Goal: Task Accomplishment & Management: Complete application form

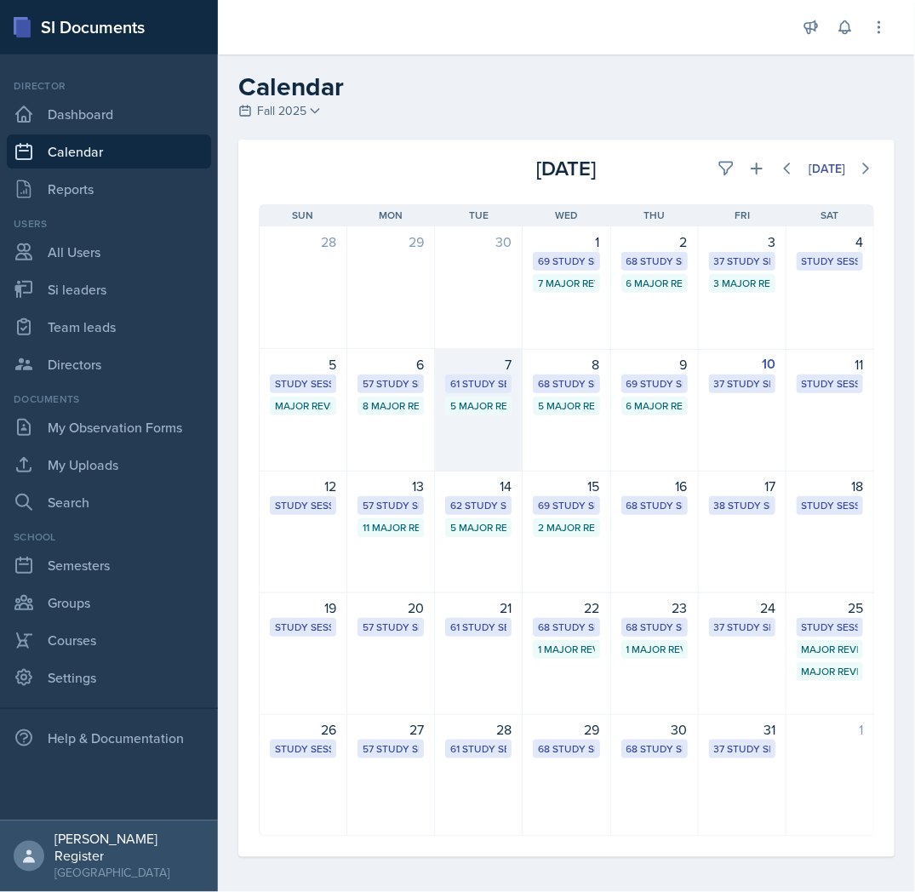
click at [453, 384] on div "61 Study Sessions" at bounding box center [478, 383] width 56 height 15
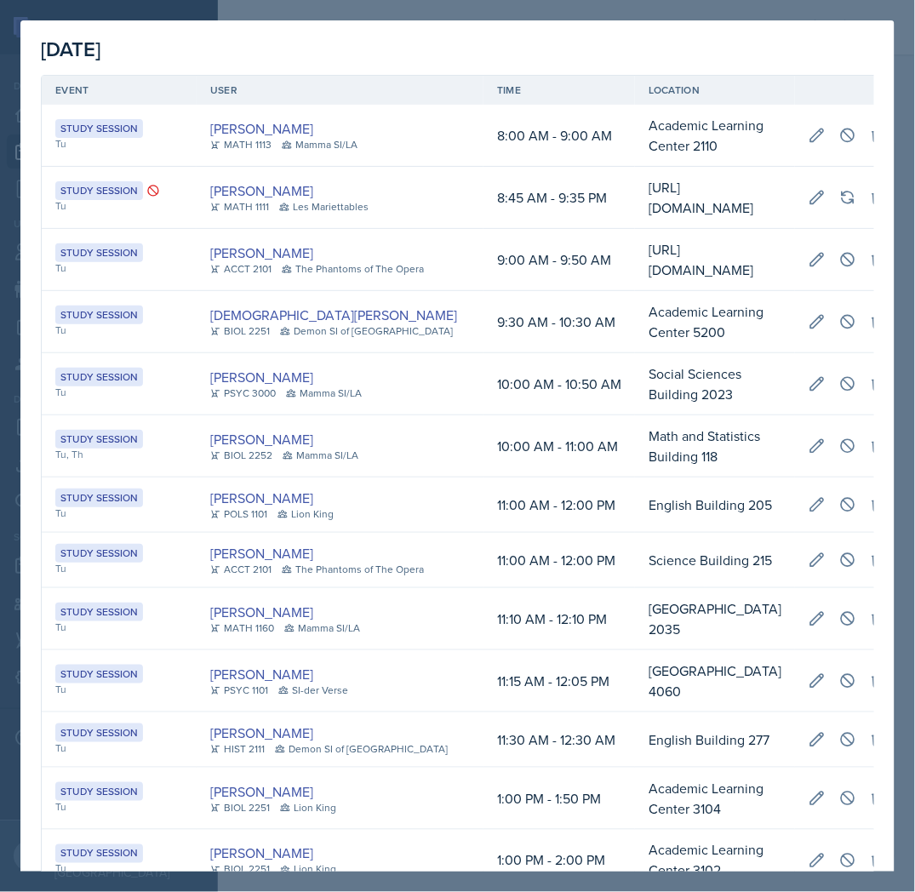
click at [905, 124] on div at bounding box center [457, 446] width 915 height 892
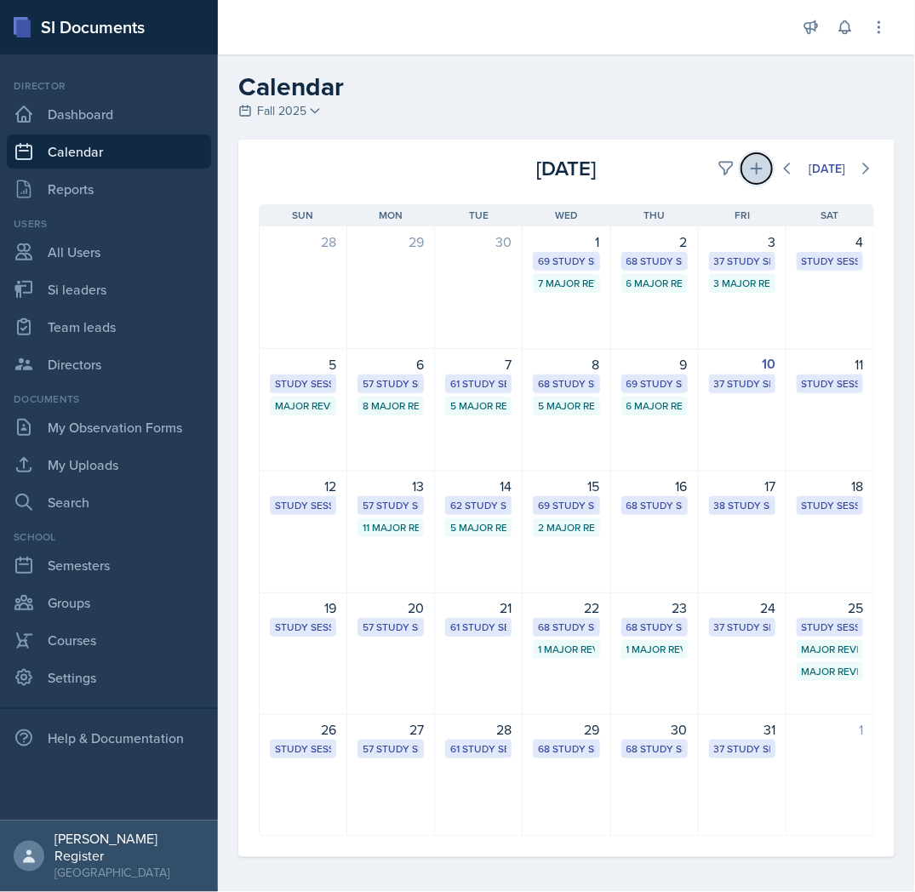
click at [752, 167] on button at bounding box center [756, 168] width 31 height 31
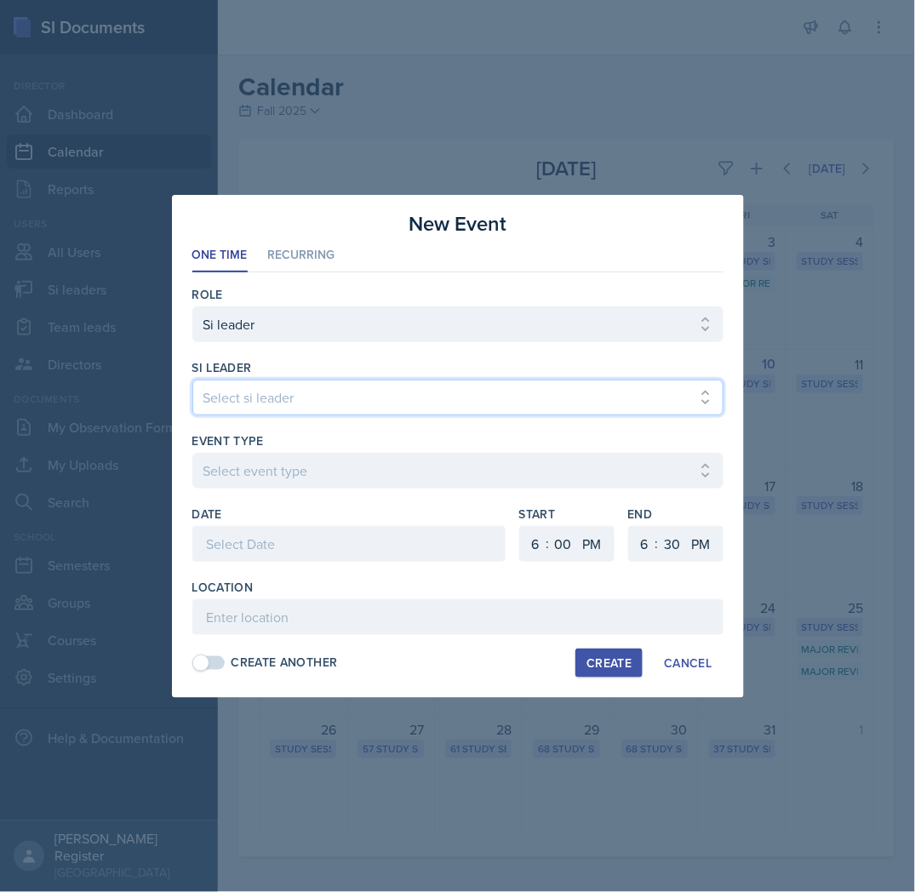
click at [389, 393] on select "Select si leader [PERSON_NAME] [PERSON_NAME] [PERSON_NAME] [PERSON_NAME] [PERSO…" at bounding box center [457, 397] width 531 height 36
select select "e0d55b72-bd17-47a8-a74b-86ba6ddb295e"
click at [192, 379] on select "Select si leader [PERSON_NAME] [PERSON_NAME] [PERSON_NAME] [PERSON_NAME] [PERSO…" at bounding box center [457, 397] width 531 height 36
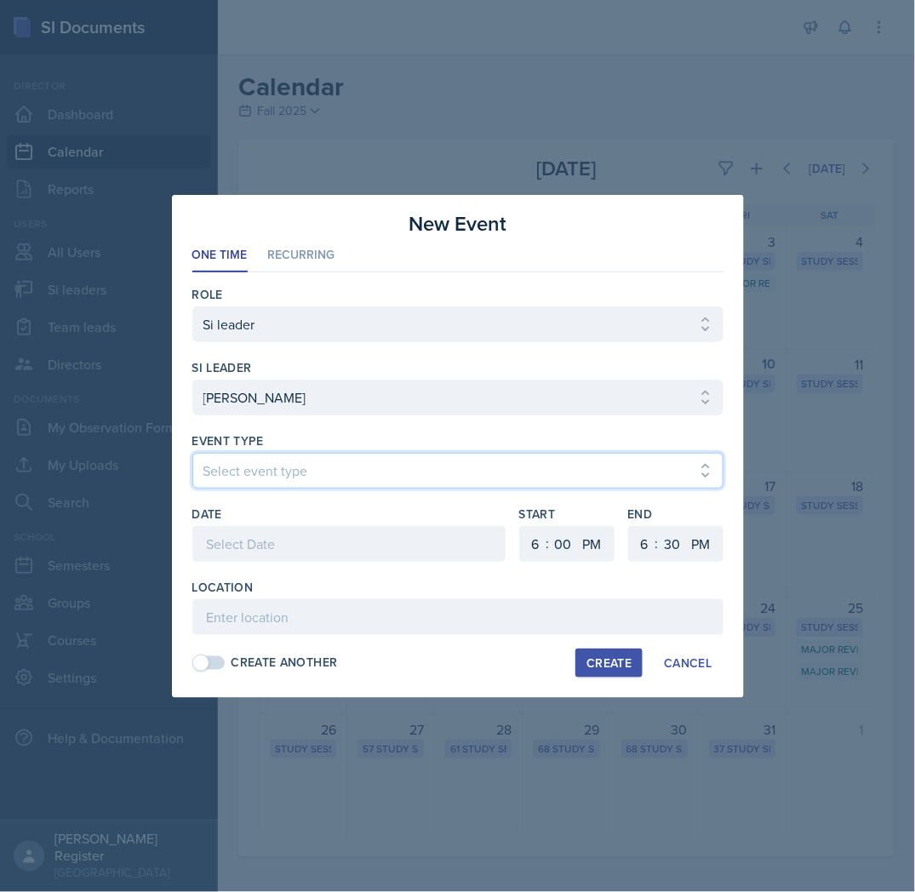
click at [278, 456] on select "Select event type Major Review Session Study Session" at bounding box center [457, 471] width 531 height 36
select select "66bb7cbf-e419-488b-a7ef-f63bc5f9ed04"
click at [192, 453] on select "Select event type Major Review Session Study Session" at bounding box center [457, 471] width 531 height 36
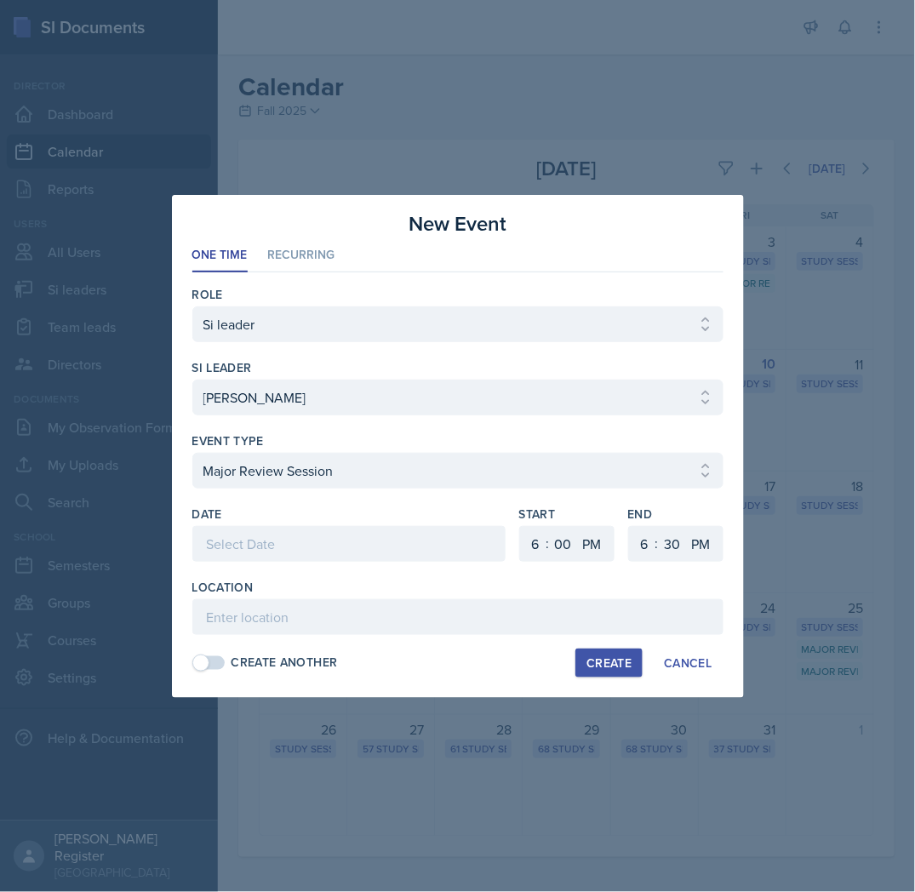
click at [311, 538] on div at bounding box center [348, 544] width 313 height 36
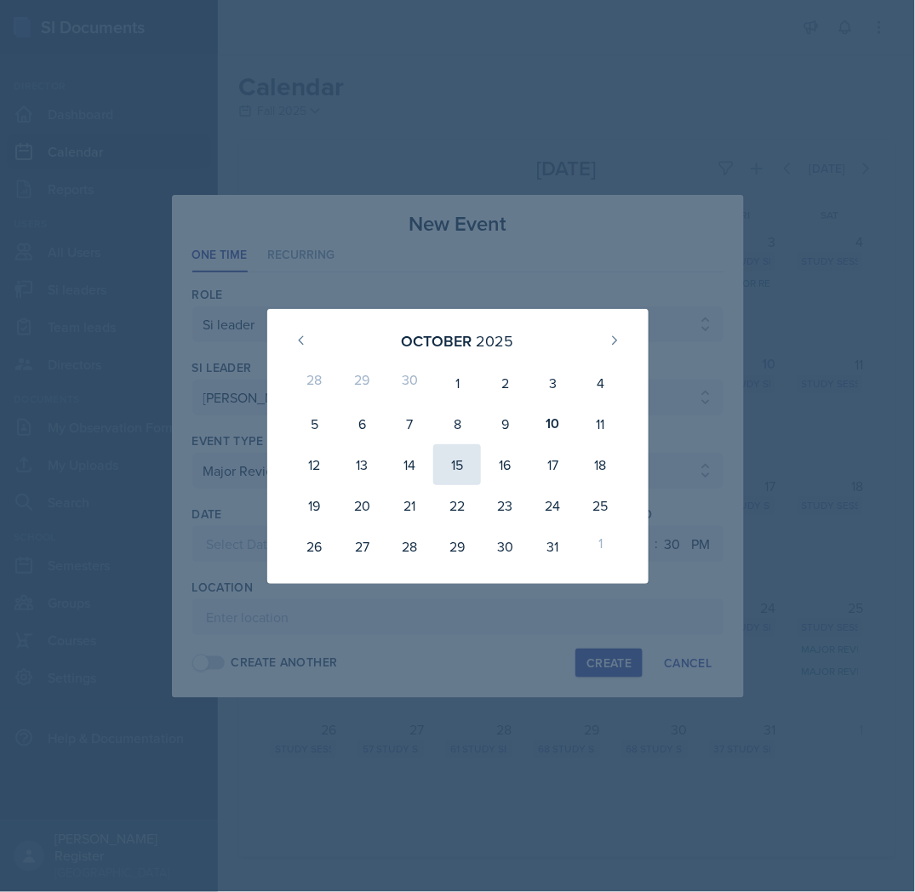
click at [457, 469] on div "15" at bounding box center [457, 464] width 48 height 41
type input "[DATE]"
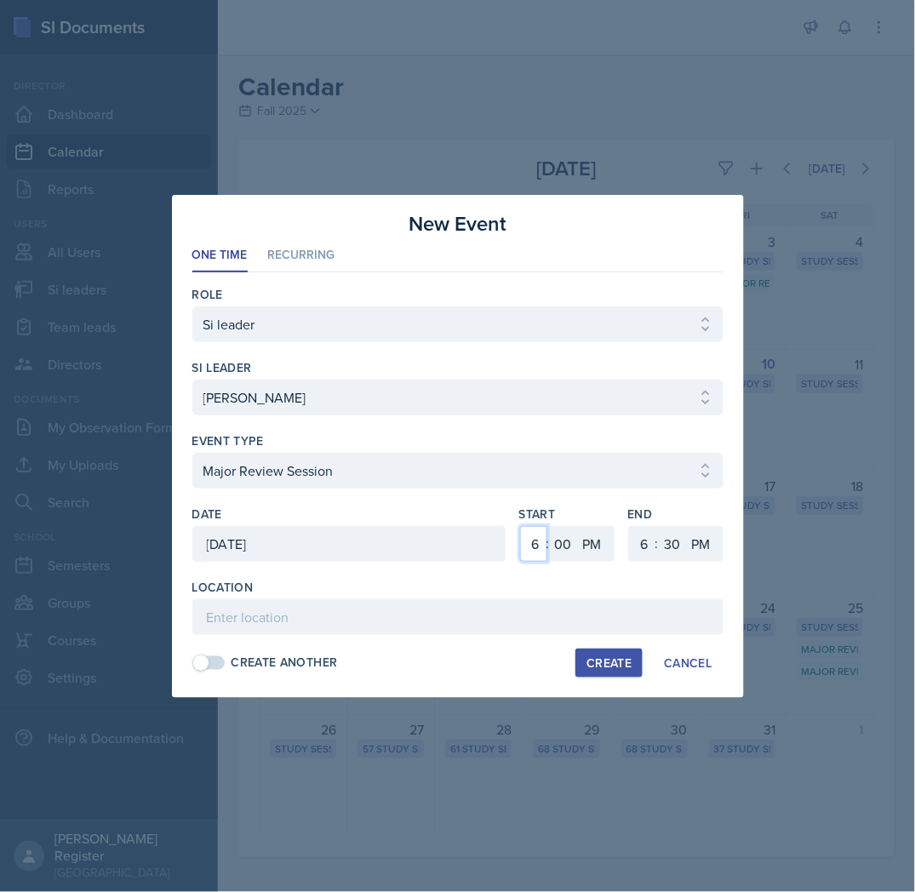
click at [529, 539] on select "1 2 3 4 5 6 7 8 9 10 11 12" at bounding box center [533, 544] width 27 height 36
select select "12"
click at [520, 526] on select "1 2 3 4 5 6 7 8 9 10 11 12" at bounding box center [533, 544] width 27 height 36
click at [635, 539] on select "1 2 3 4 5 6 7 8 9 10 11 12" at bounding box center [642, 544] width 27 height 36
select select "2"
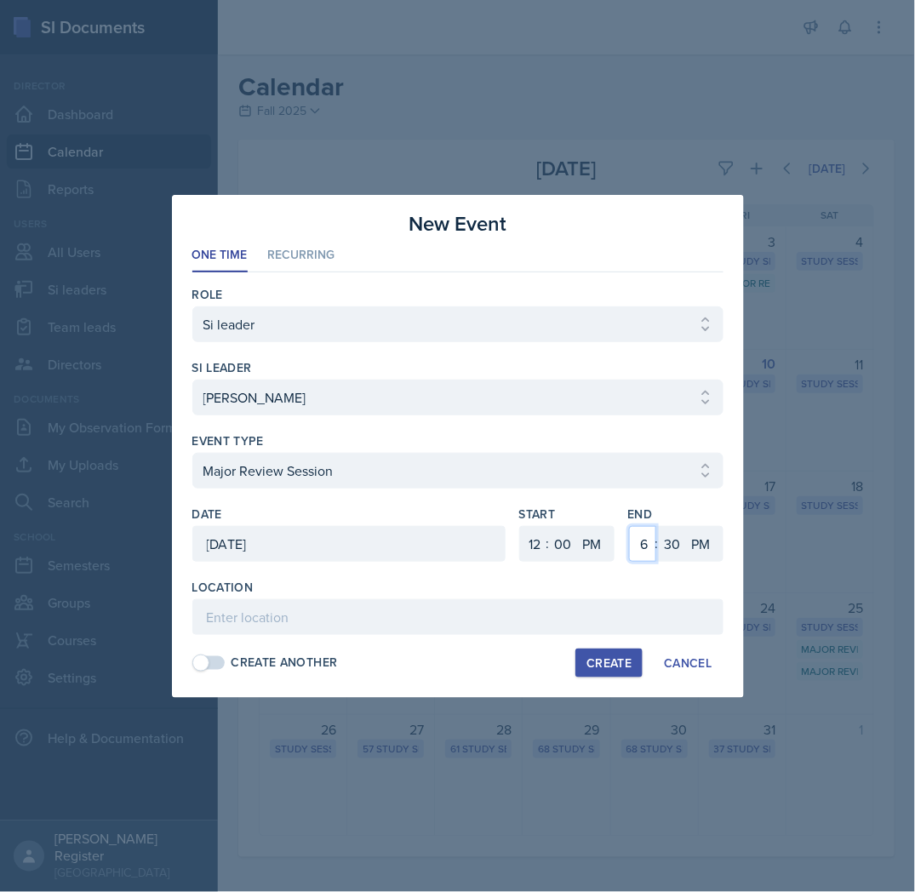
click at [629, 526] on select "1 2 3 4 5 6 7 8 9 10 11 12" at bounding box center [642, 544] width 27 height 36
click at [679, 546] on select "00 05 10 15 20 25 30 35 40 45 50 55" at bounding box center [672, 544] width 27 height 36
select select "0"
click at [659, 526] on select "00 05 10 15 20 25 30 35 40 45 50 55" at bounding box center [672, 544] width 27 height 36
click at [498, 615] on input at bounding box center [457, 617] width 531 height 36
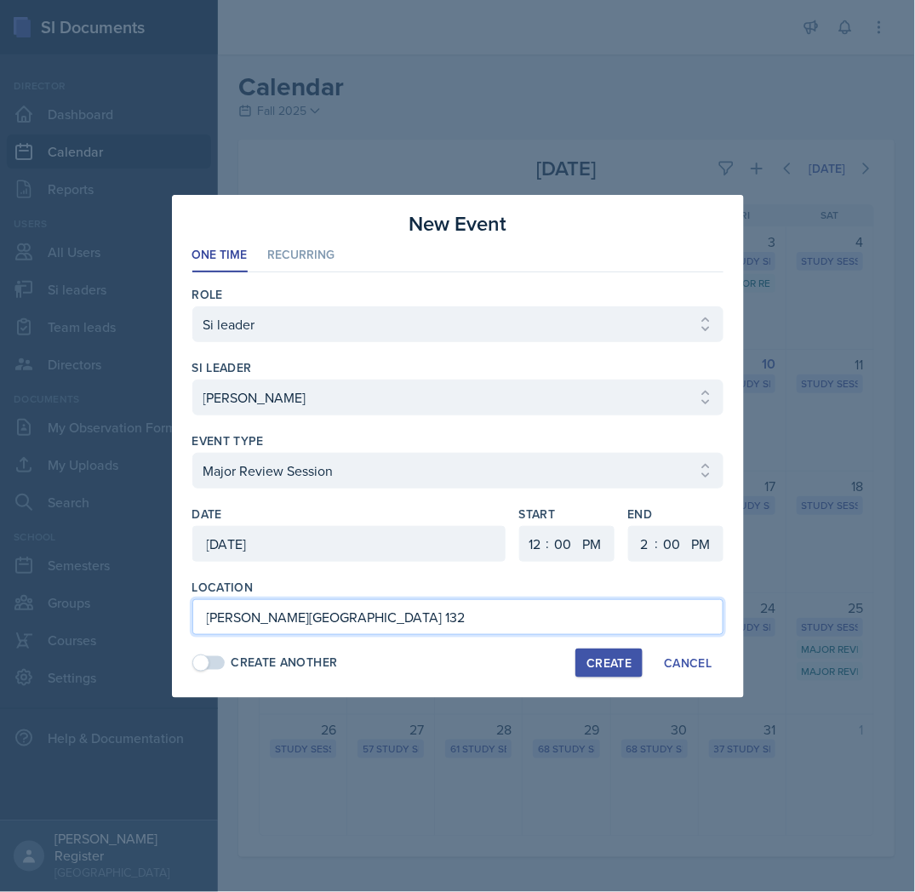
click at [448, 615] on input "[PERSON_NAME][GEOGRAPHIC_DATA] 132" at bounding box center [457, 617] width 531 height 36
type input "[PERSON_NAME][GEOGRAPHIC_DATA] 224"
click at [606, 664] on div "Create" at bounding box center [608, 663] width 45 height 14
select select
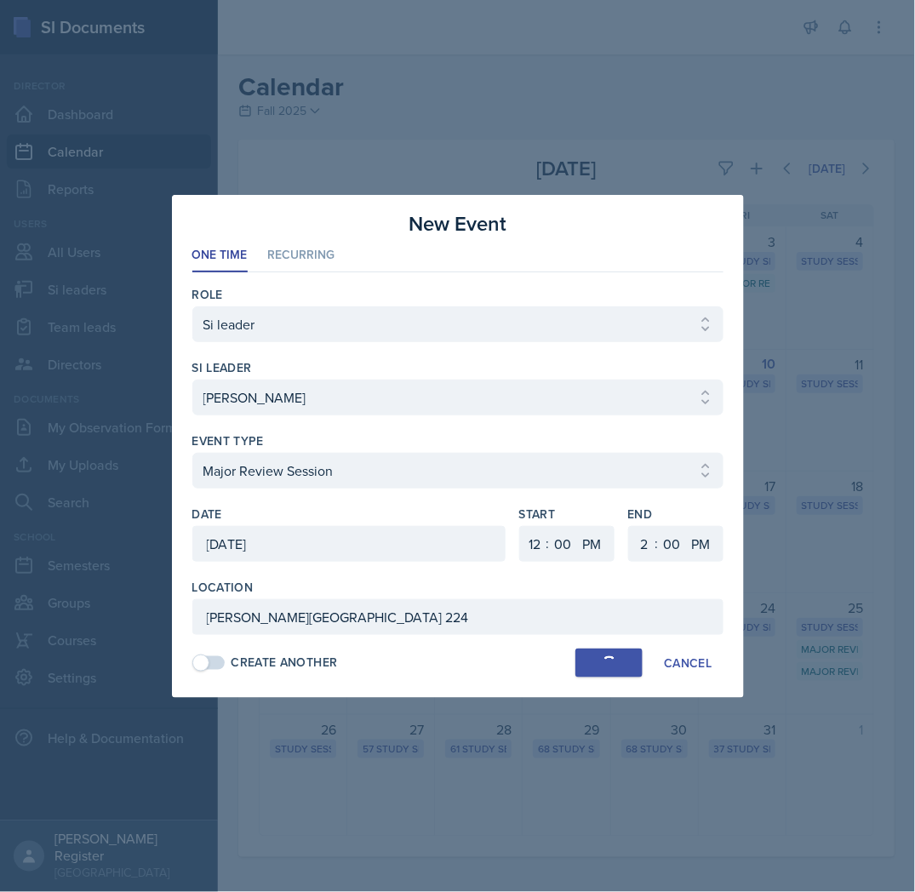
select select "6"
select select "30"
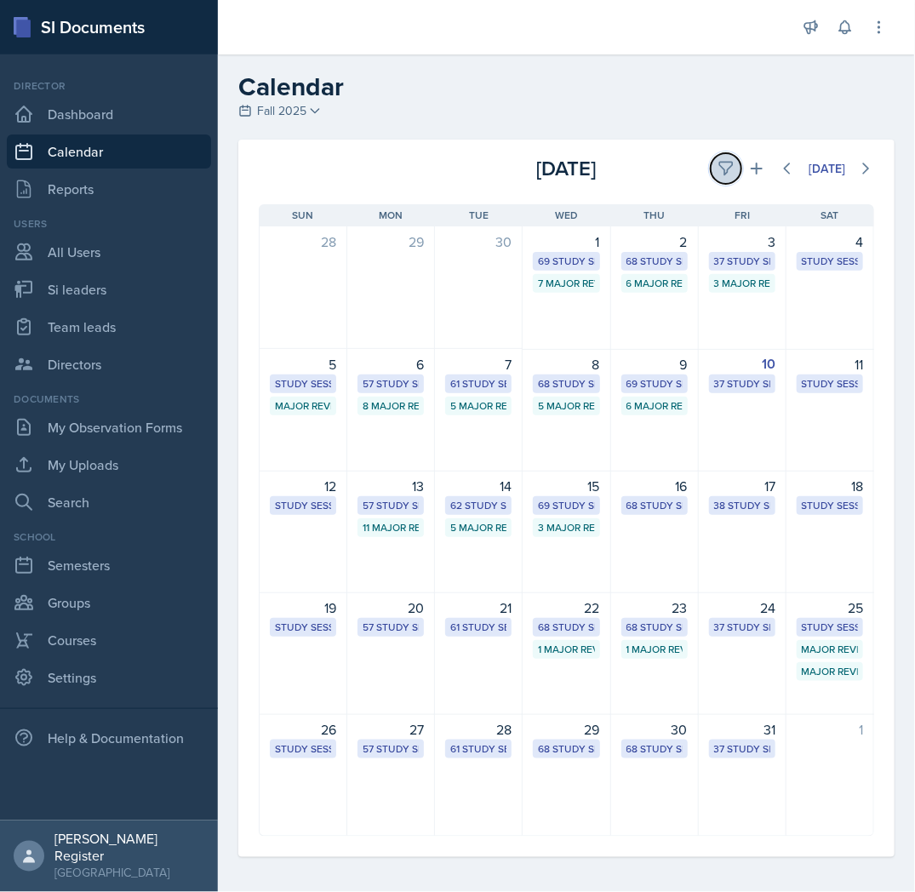
click at [717, 170] on icon at bounding box center [725, 168] width 17 height 17
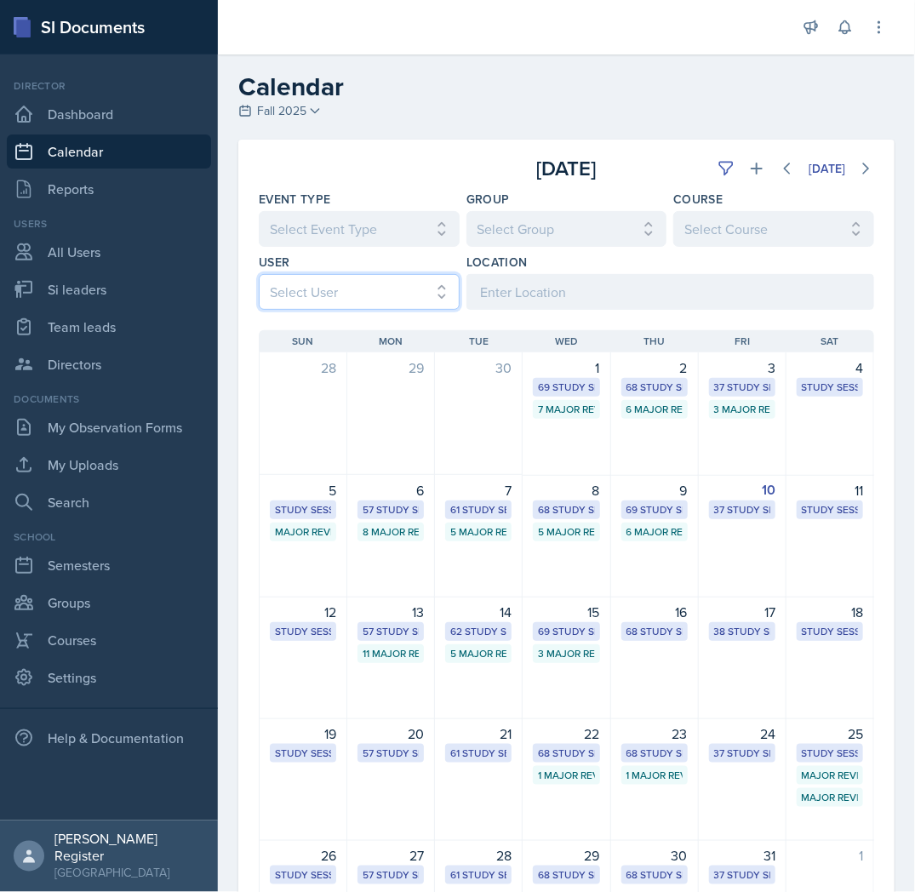
click at [394, 285] on select "Select User All [PERSON_NAME] [PERSON_NAME] [PERSON_NAME] [PERSON_NAME] [PERSON…" at bounding box center [359, 292] width 201 height 36
select select "dfafbe98-97c1-4116-8309-89574d7c7e57"
click at [259, 274] on select "Select User All [PERSON_NAME] [PERSON_NAME] [PERSON_NAME] [PERSON_NAME] [PERSON…" at bounding box center [359, 292] width 201 height 36
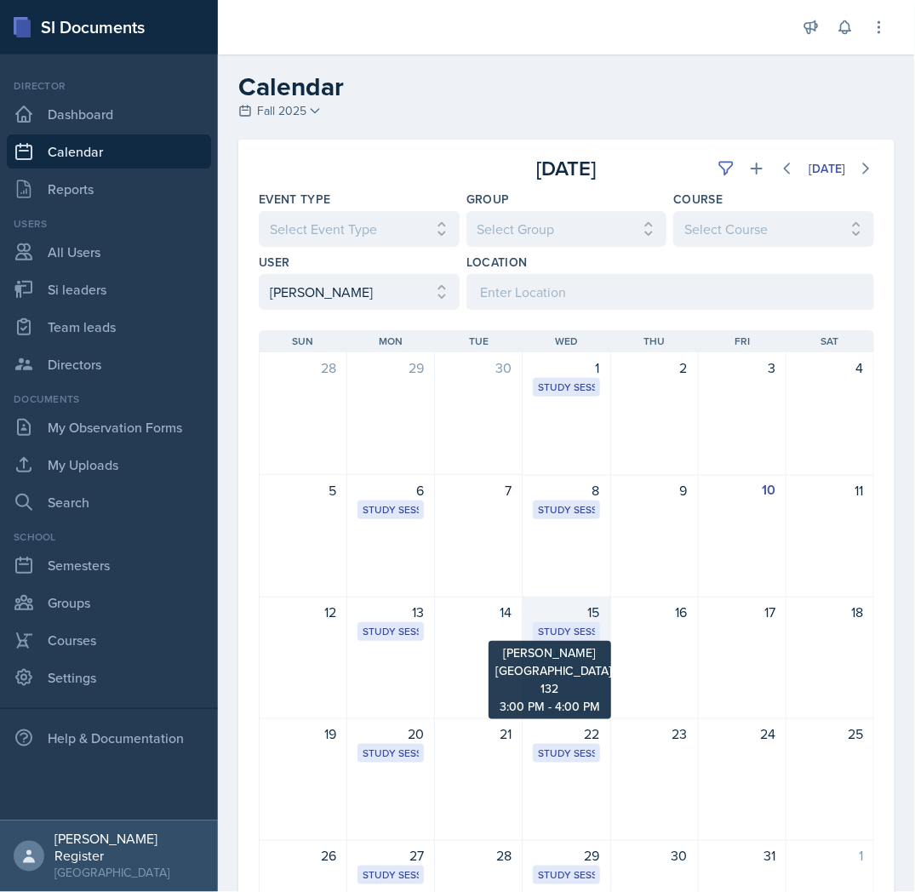
click at [563, 636] on div "Study Session" at bounding box center [566, 631] width 56 height 15
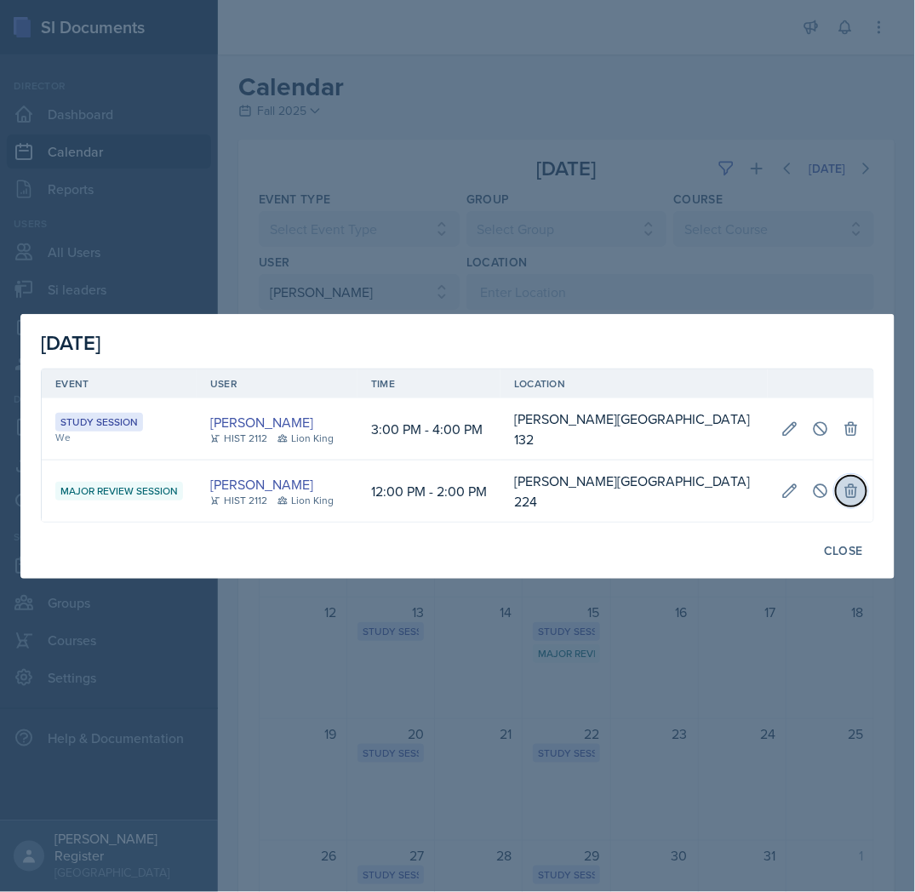
click at [842, 491] on icon at bounding box center [850, 490] width 17 height 17
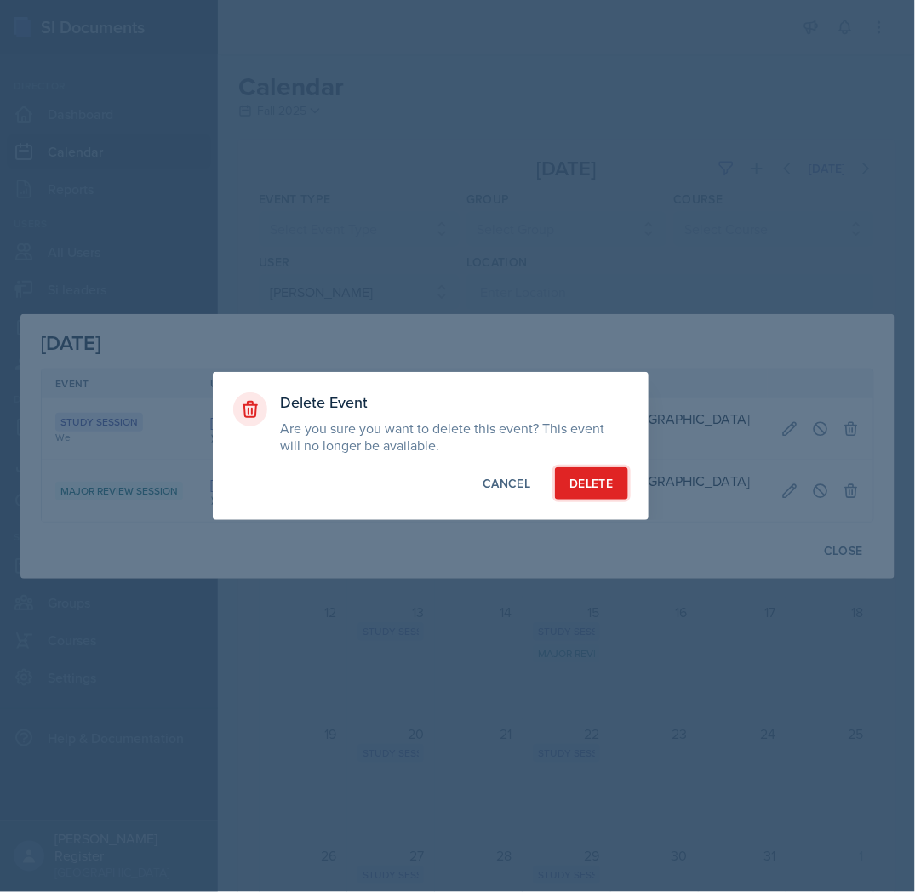
click at [579, 481] on div "Delete" at bounding box center [590, 483] width 43 height 17
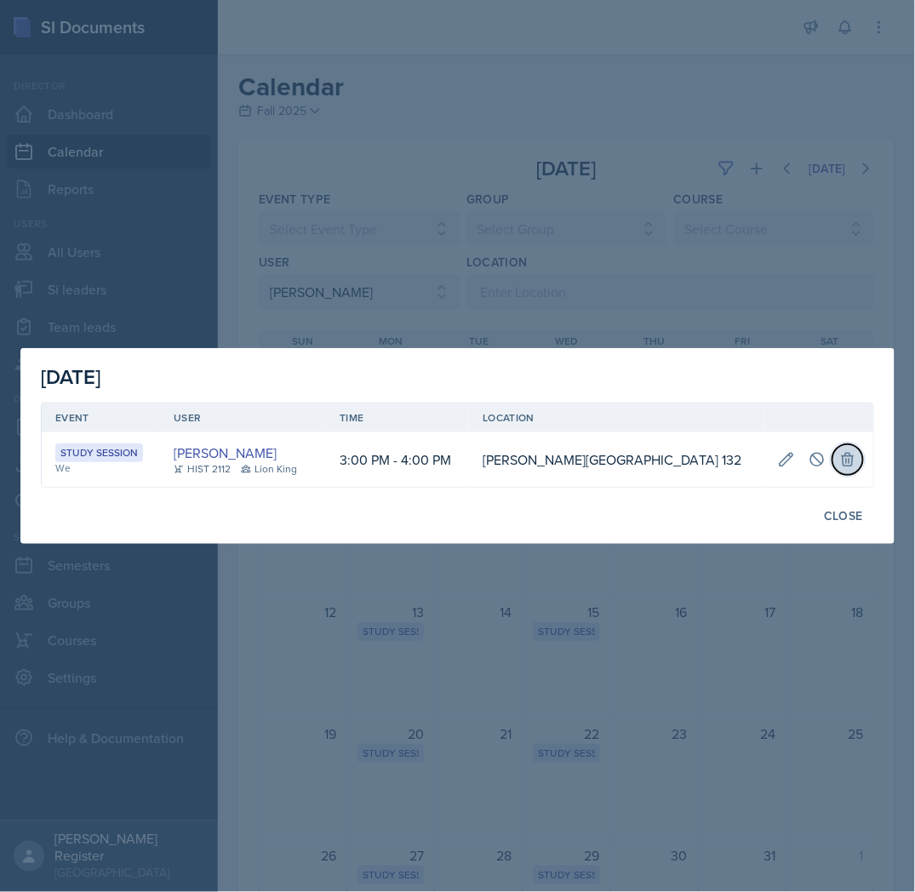
click at [846, 465] on button at bounding box center [847, 459] width 31 height 31
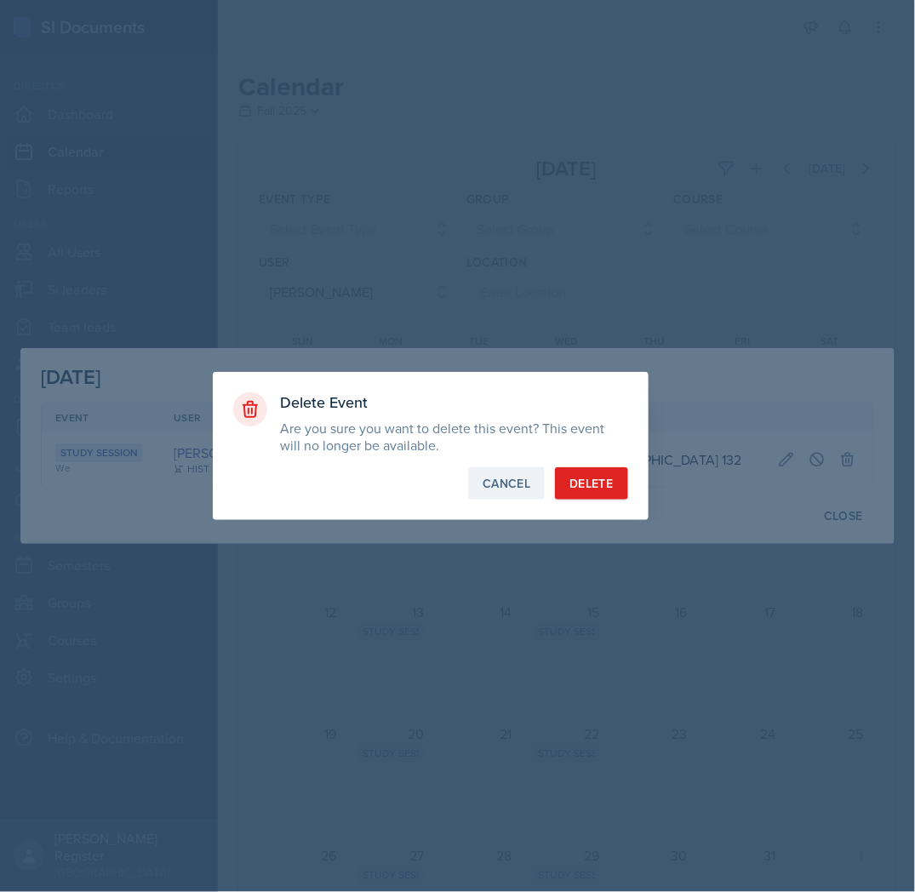
click at [514, 482] on div "Cancel" at bounding box center [506, 483] width 48 height 17
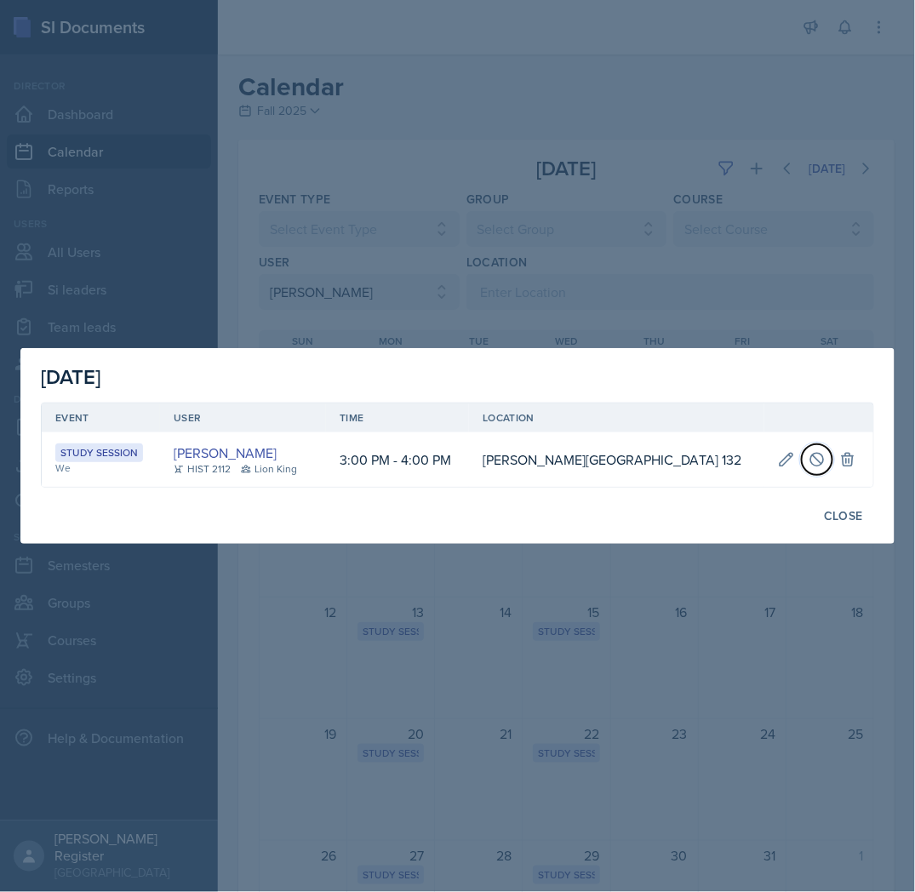
click at [813, 465] on icon at bounding box center [816, 459] width 17 height 17
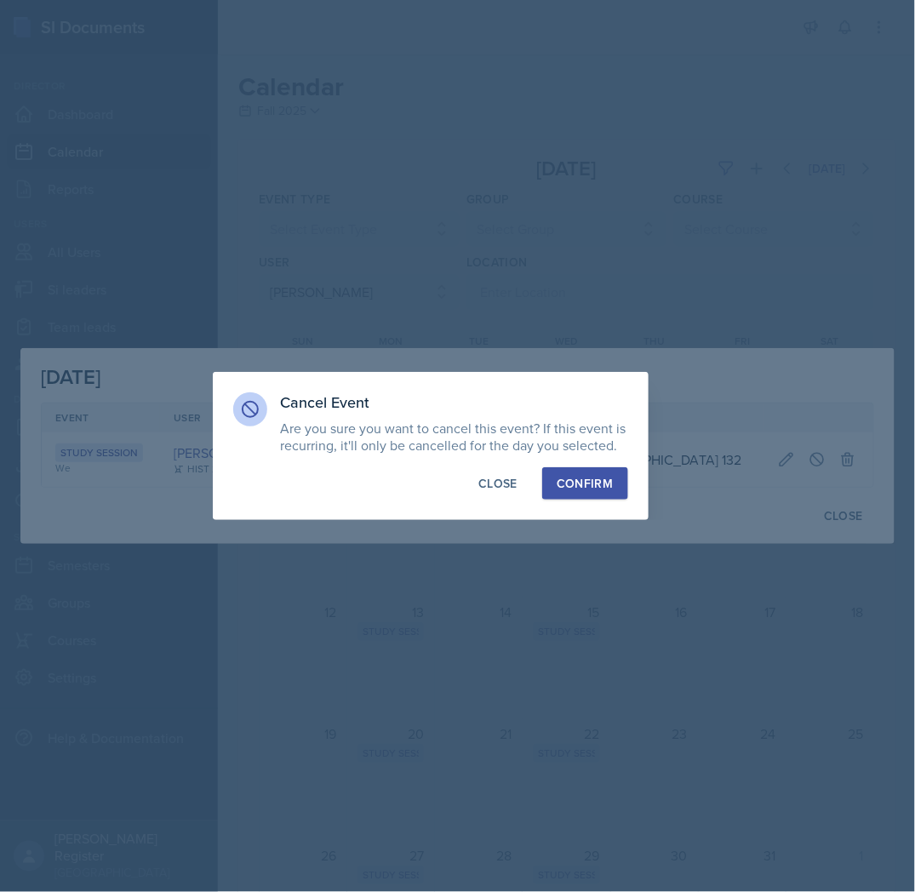
click at [585, 471] on button "Confirm" at bounding box center [584, 483] width 85 height 32
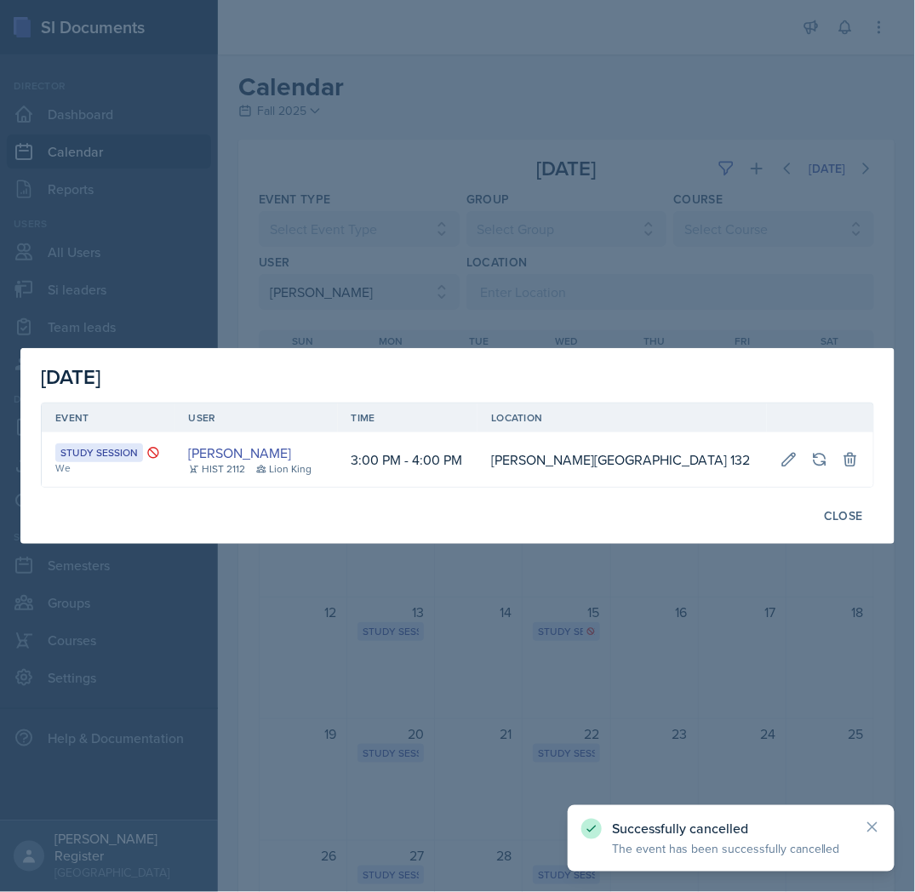
click at [628, 591] on div at bounding box center [457, 446] width 915 height 892
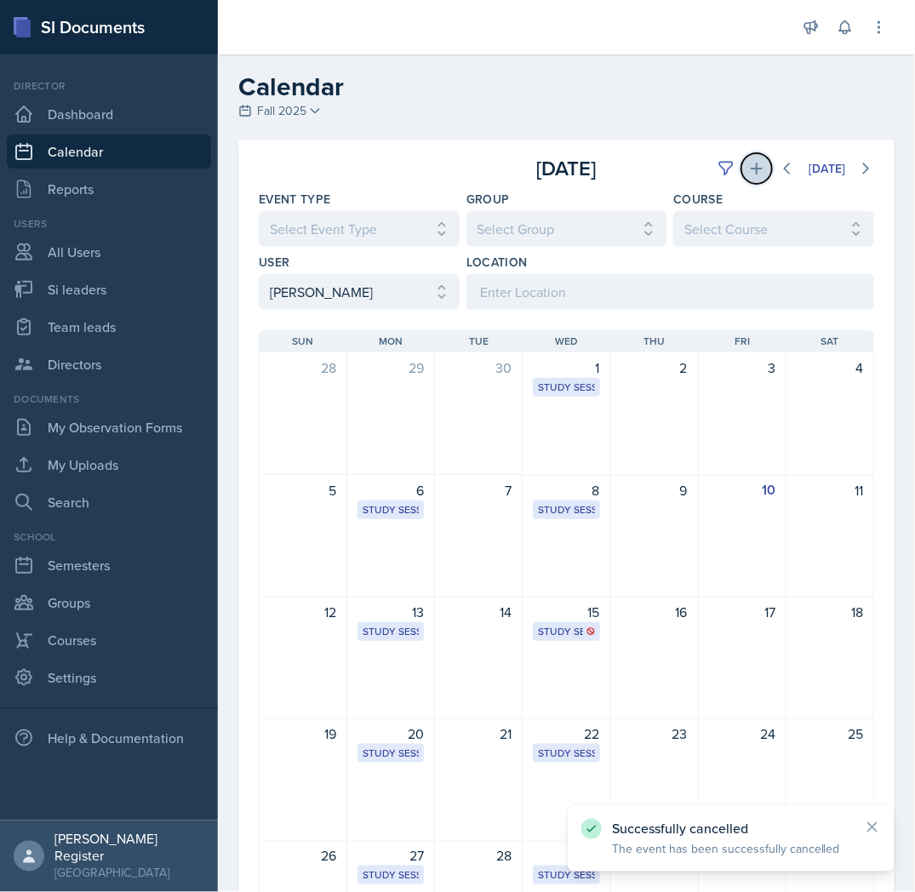
click at [750, 168] on icon at bounding box center [756, 169] width 12 height 12
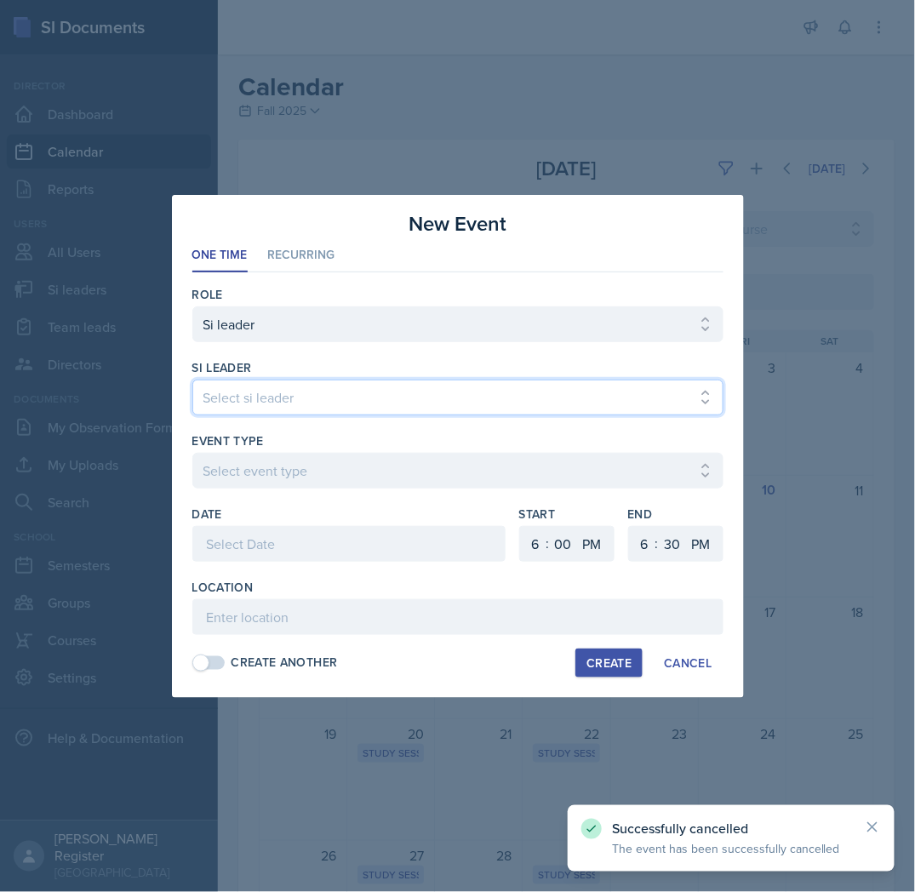
click at [385, 402] on select "Select si leader [PERSON_NAME] [PERSON_NAME] [PERSON_NAME] [PERSON_NAME] [PERSO…" at bounding box center [457, 397] width 531 height 36
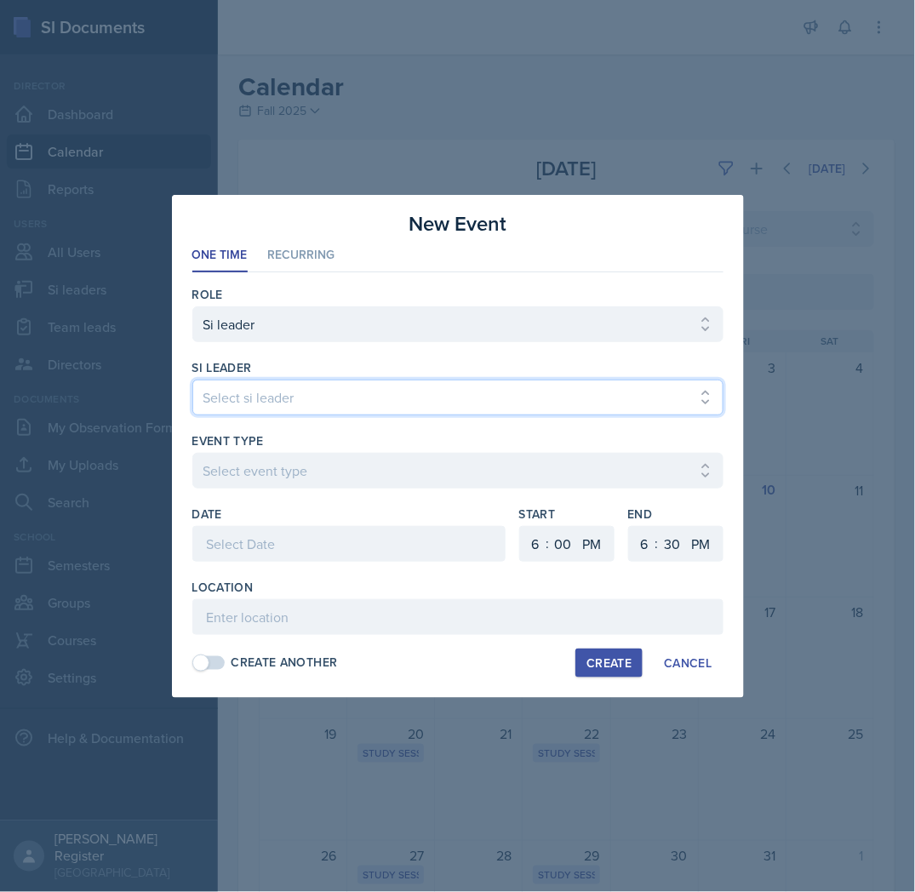
select select "e0d55b72-bd17-47a8-a74b-86ba6ddb295e"
click at [192, 379] on select "Select si leader [PERSON_NAME] [PERSON_NAME] [PERSON_NAME] [PERSON_NAME] [PERSO…" at bounding box center [457, 397] width 531 height 36
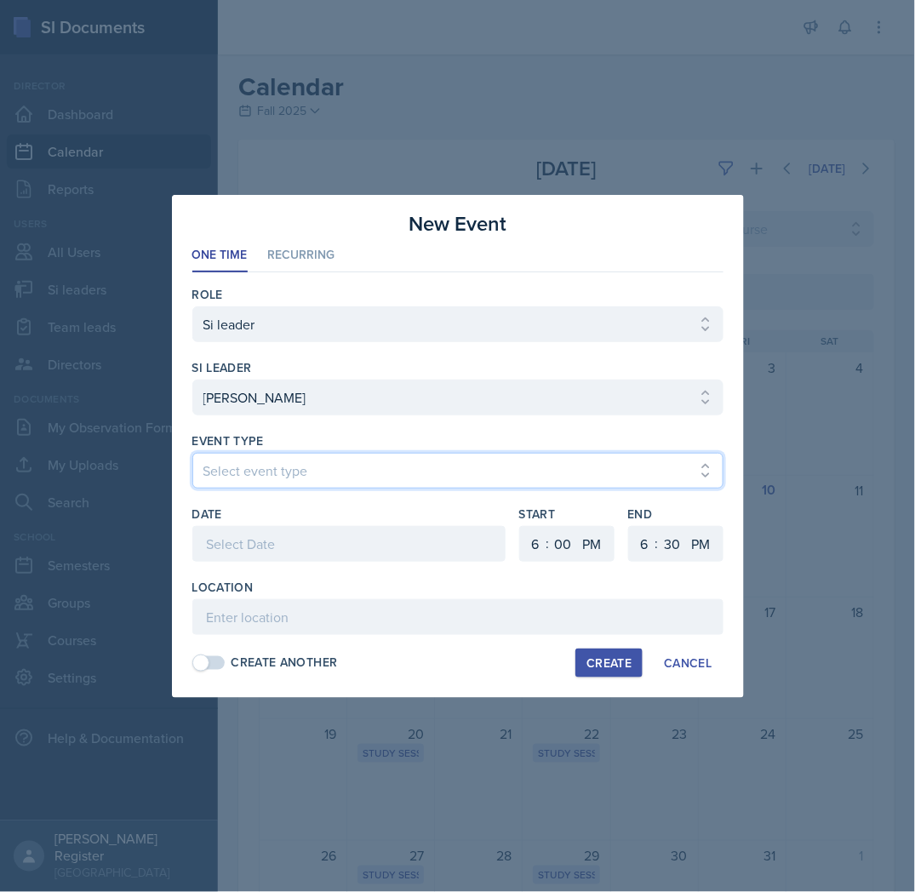
click at [274, 471] on select "Select event type Major Review Session Study Session" at bounding box center [457, 471] width 531 height 36
select select "66bb7cbf-e419-488b-a7ef-f63bc5f9ed04"
click at [192, 453] on select "Select event type Major Review Session Study Session" at bounding box center [457, 471] width 531 height 36
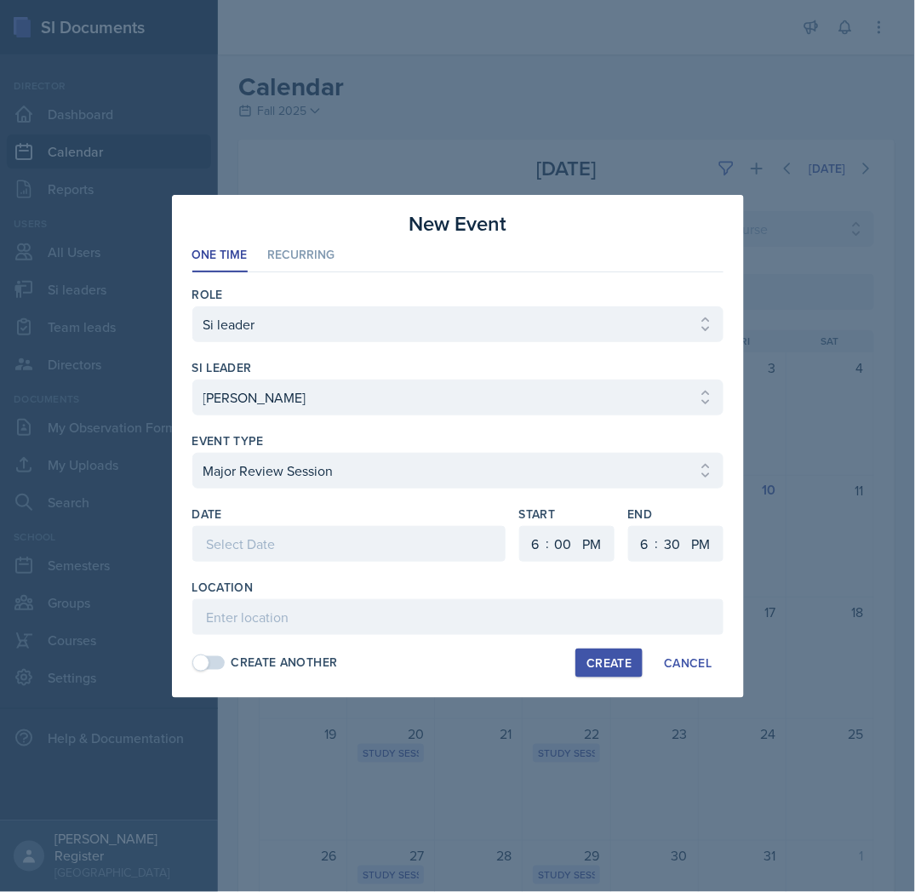
click at [277, 548] on div at bounding box center [348, 544] width 313 height 36
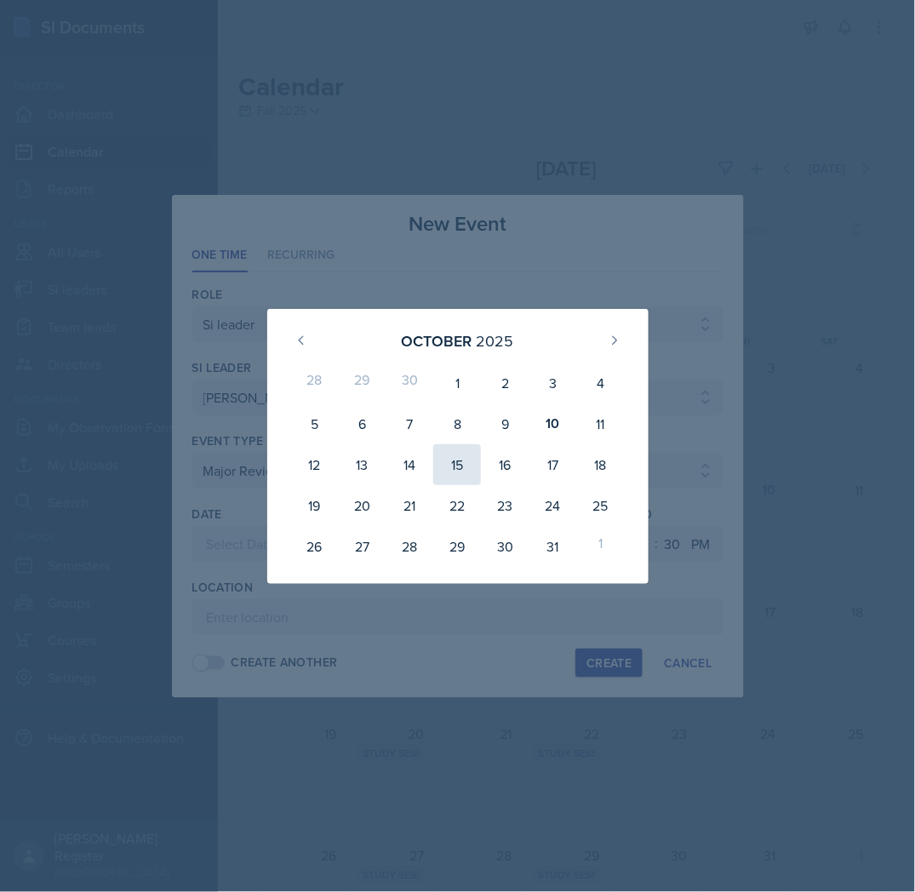
click at [451, 461] on div "15" at bounding box center [457, 464] width 48 height 41
type input "[DATE]"
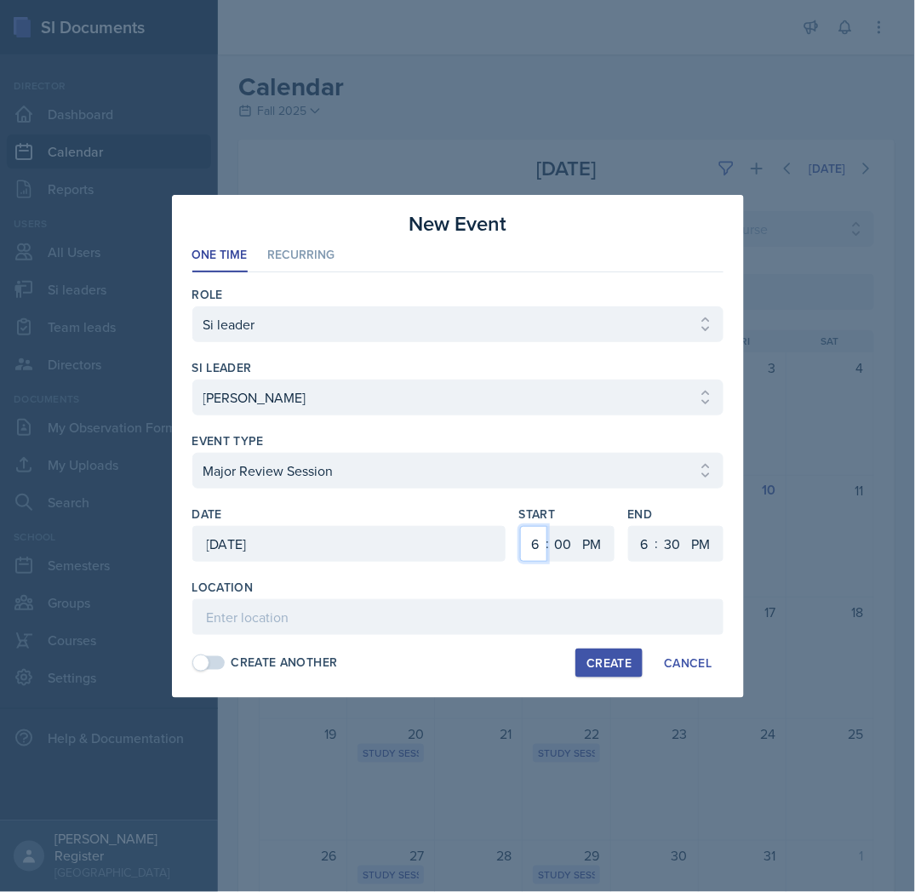
click at [539, 545] on select "1 2 3 4 5 6 7 8 9 10 11 12" at bounding box center [533, 544] width 27 height 36
select select "3"
click at [520, 526] on select "1 2 3 4 5 6 7 8 9 10 11 12" at bounding box center [533, 544] width 27 height 36
click at [645, 545] on select "1 2 3 4 5 6 7 8 9 10 11 12" at bounding box center [642, 544] width 27 height 36
select select "5"
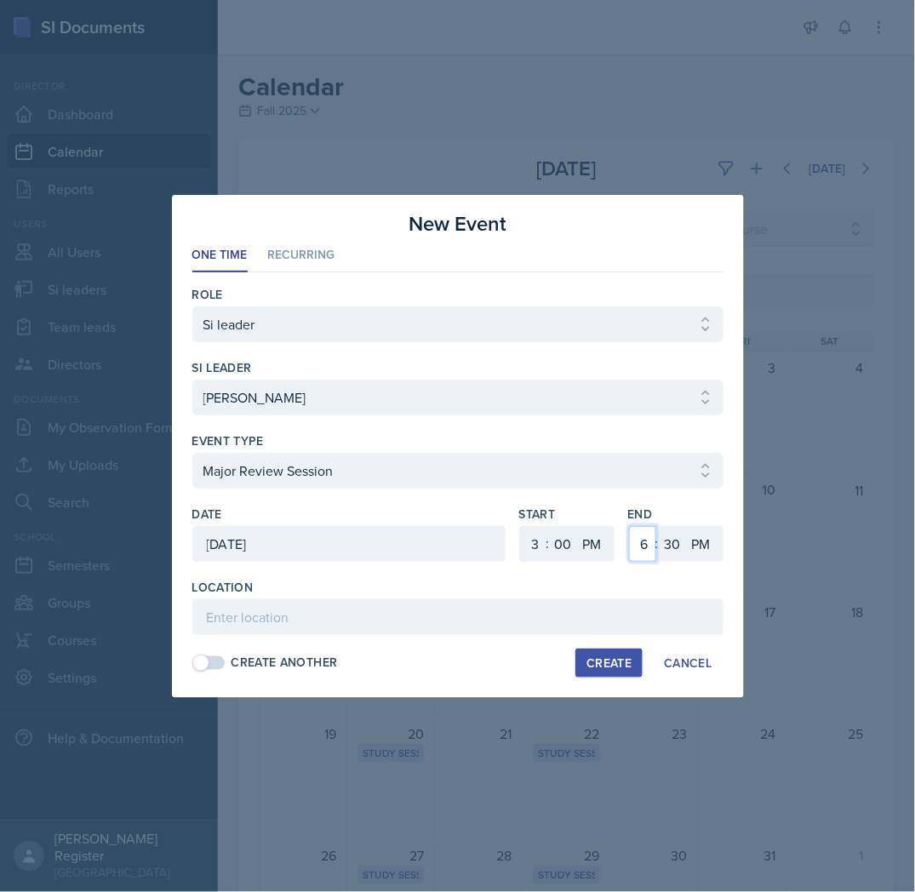
click at [629, 526] on select "1 2 3 4 5 6 7 8 9 10 11 12" at bounding box center [642, 544] width 27 height 36
click at [658, 551] on div ":" at bounding box center [656, 543] width 3 height 20
click at [666, 548] on select "00 05 10 15 20 25 30 35 40 45 50 55" at bounding box center [672, 544] width 27 height 36
select select "0"
click at [659, 526] on select "00 05 10 15 20 25 30 35 40 45 50 55" at bounding box center [672, 544] width 27 height 36
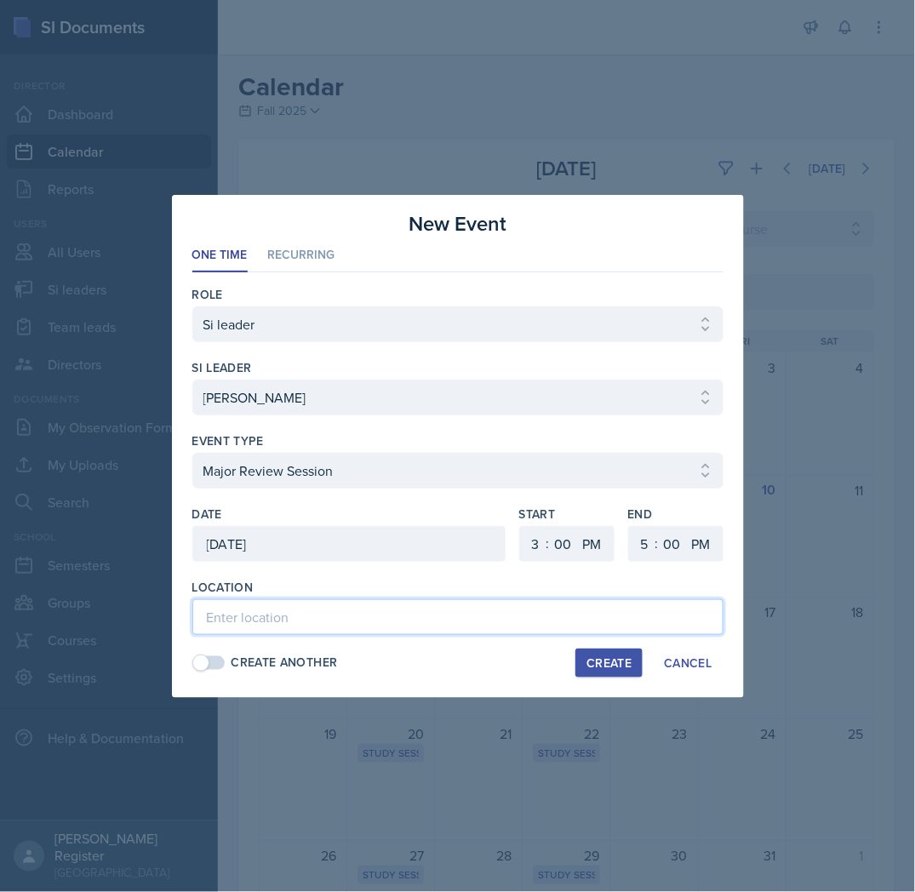
click at [542, 616] on input at bounding box center [457, 617] width 531 height 36
type input "[PERSON_NAME][GEOGRAPHIC_DATA] 132"
click at [597, 664] on div "Create" at bounding box center [608, 663] width 45 height 14
select select
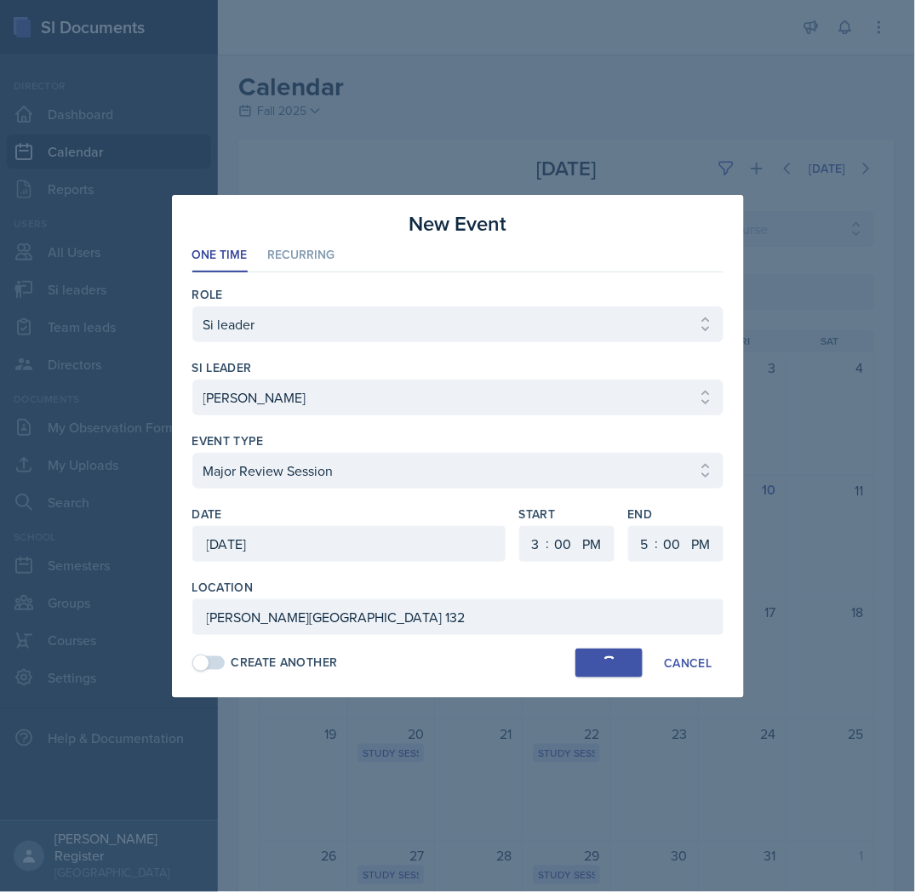
select select "6"
select select "30"
